Goal: Share content: Share content

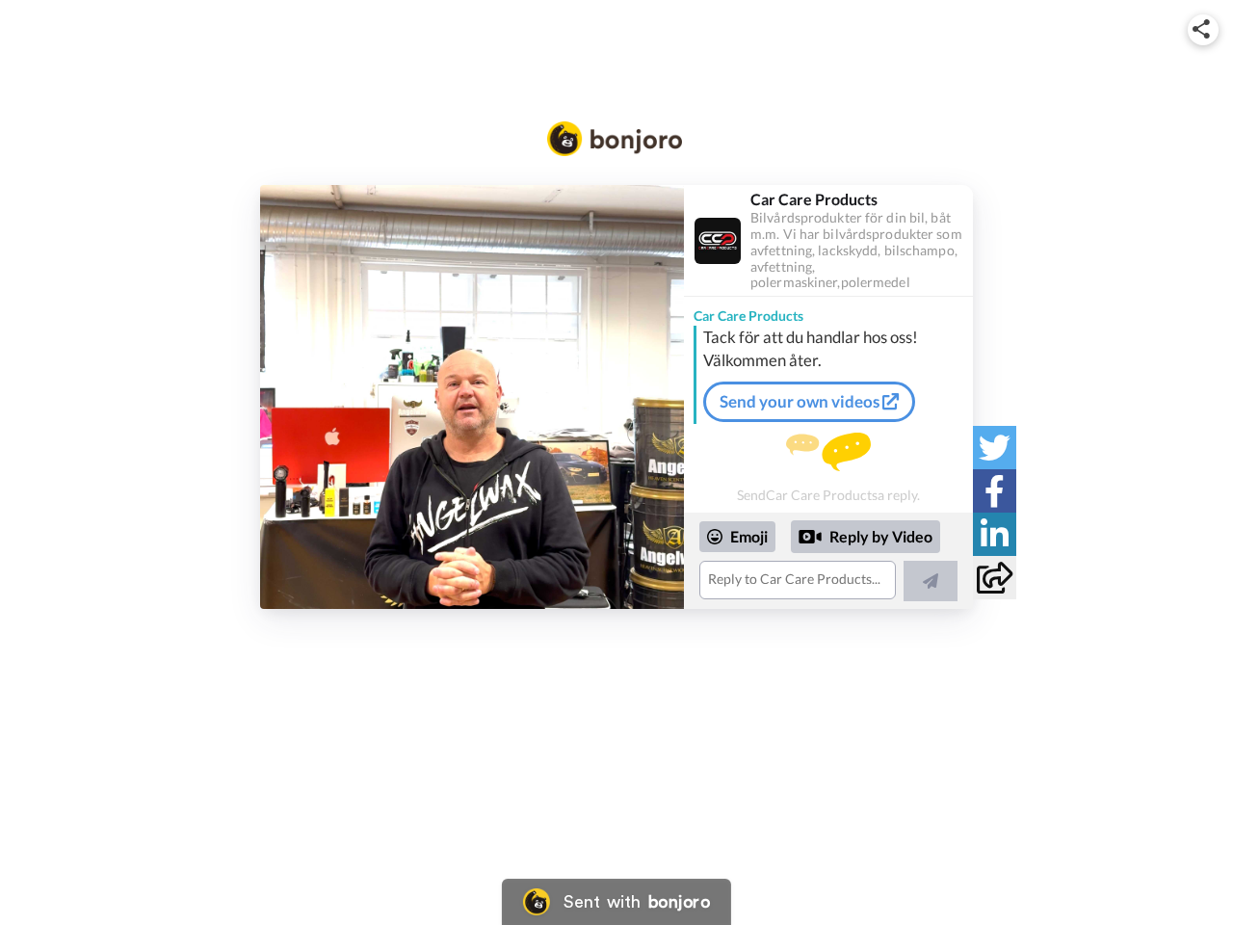
click at [1204, 29] on img at bounding box center [1201, 28] width 17 height 19
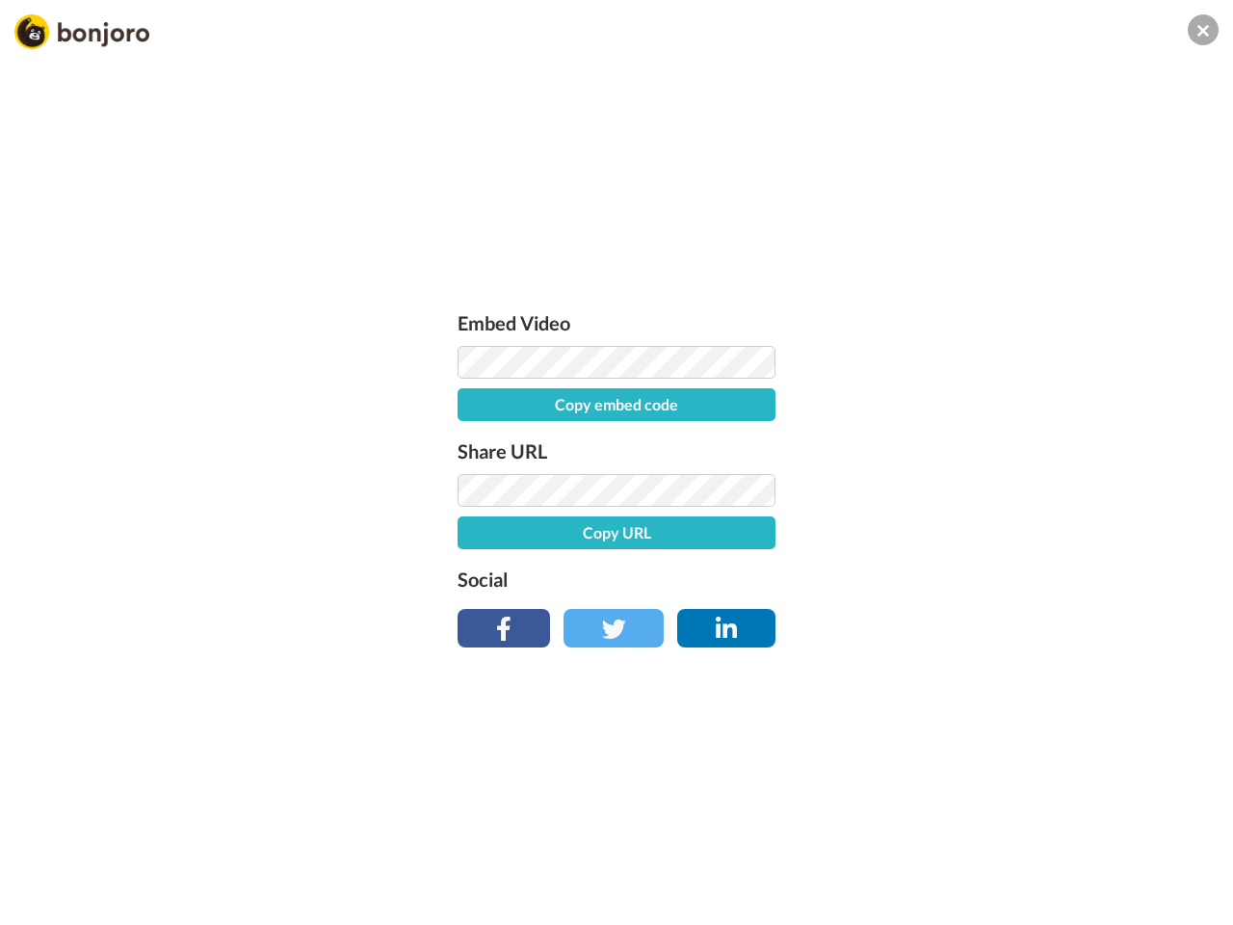
click at [472, 397] on button "Copy embed code" at bounding box center [617, 404] width 318 height 33
click at [829, 561] on div "Embed Video Embed code copied! Share URL Copy URL Social" at bounding box center [616, 566] width 1233 height 925
click at [738, 537] on button "Copy URL" at bounding box center [617, 533] width 318 height 33
click at [866, 537] on div "Embed Video Embed code copied! Share URL URL copied! Social" at bounding box center [616, 566] width 1233 height 925
click at [931, 581] on div "Embed Video Embed code copied! Share URL URL copied! Social" at bounding box center [616, 566] width 1233 height 925
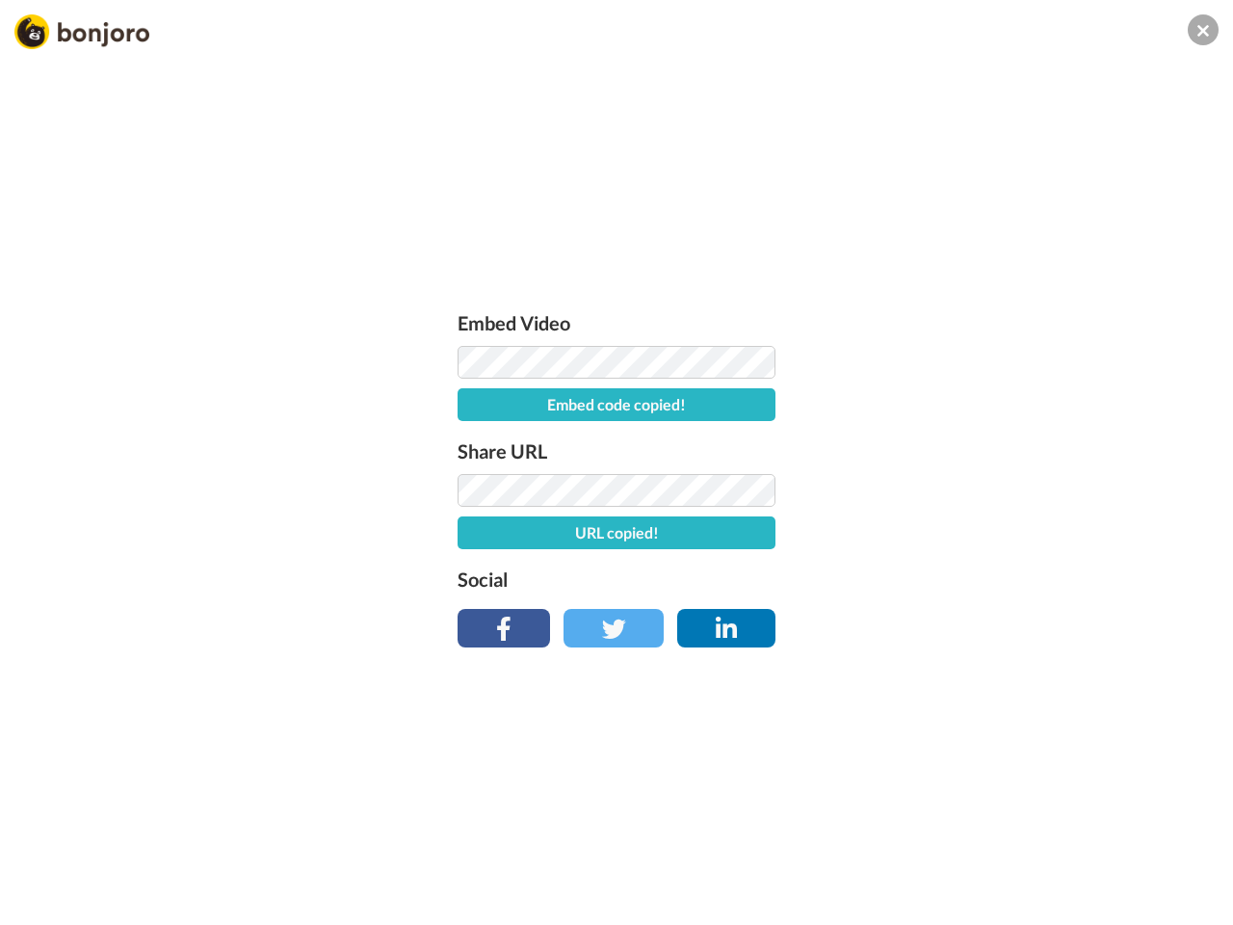
click at [995, 447] on div "Embed Video Embed code copied! Share URL URL copied! Social" at bounding box center [616, 566] width 1233 height 925
click at [995, 491] on div "Embed Video Embed code copied! Share URL URL copied! Social" at bounding box center [616, 566] width 1233 height 925
click at [995, 534] on div "Embed Video Embed code copied! Share URL URL copied! Social" at bounding box center [616, 566] width 1233 height 925
click at [995, 577] on div "Embed Video Embed code copied! Share URL URL copied! Social" at bounding box center [616, 566] width 1233 height 925
